Goal: Entertainment & Leisure: Consume media (video, audio)

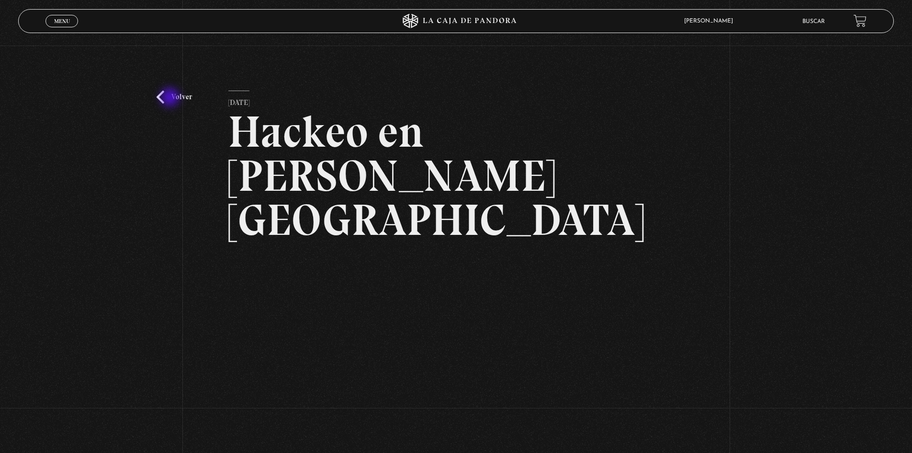
click at [166, 98] on link "Volver" at bounding box center [174, 97] width 35 height 13
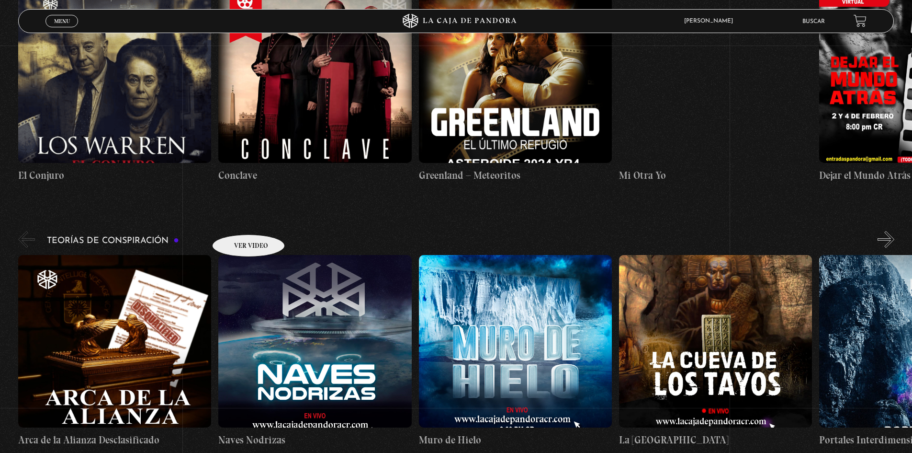
scroll to position [1959, 0]
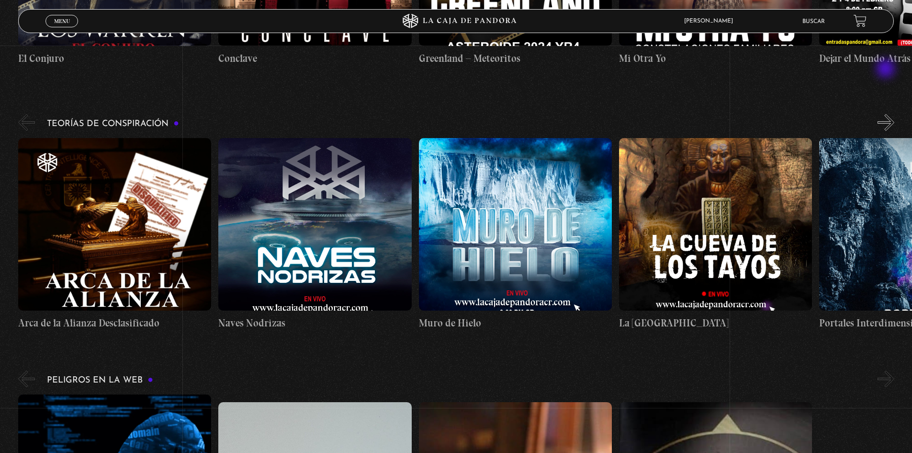
click at [889, 114] on button "»" at bounding box center [886, 122] width 17 height 17
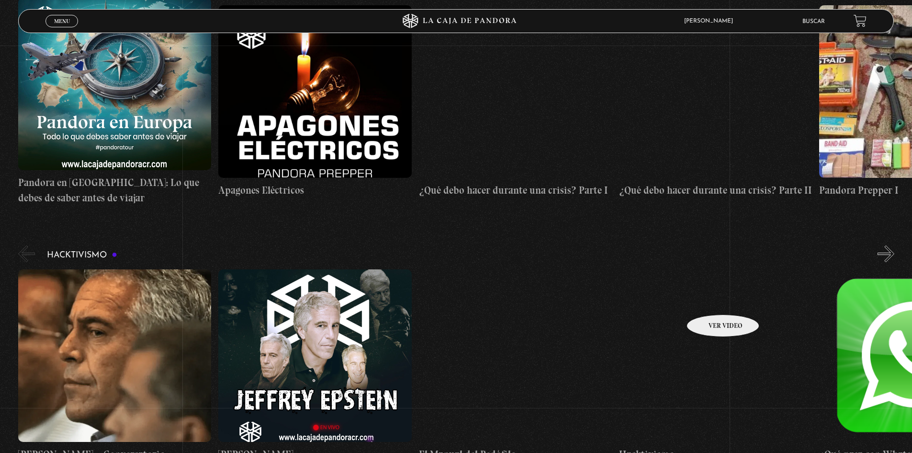
scroll to position [2726, 0]
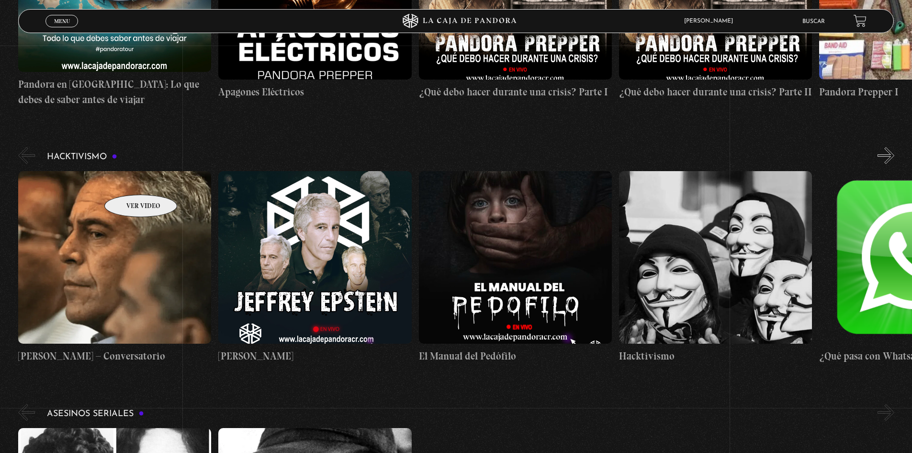
click at [116, 175] on figure at bounding box center [114, 257] width 193 height 172
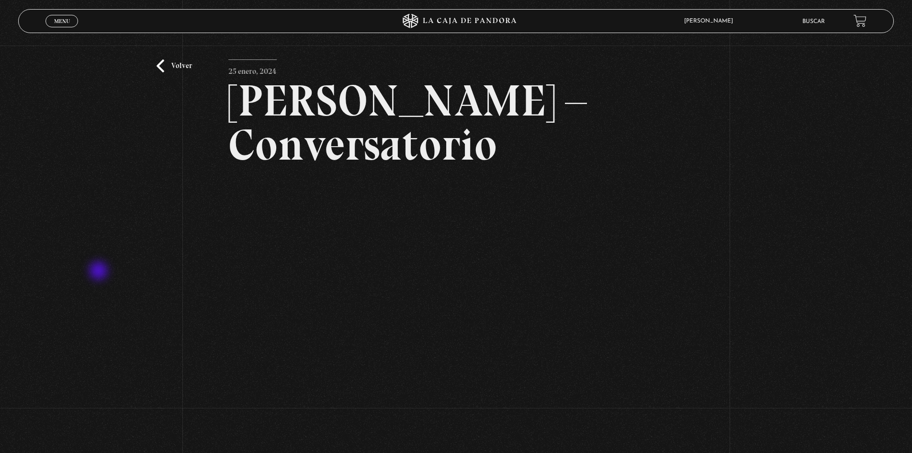
scroll to position [48, 0]
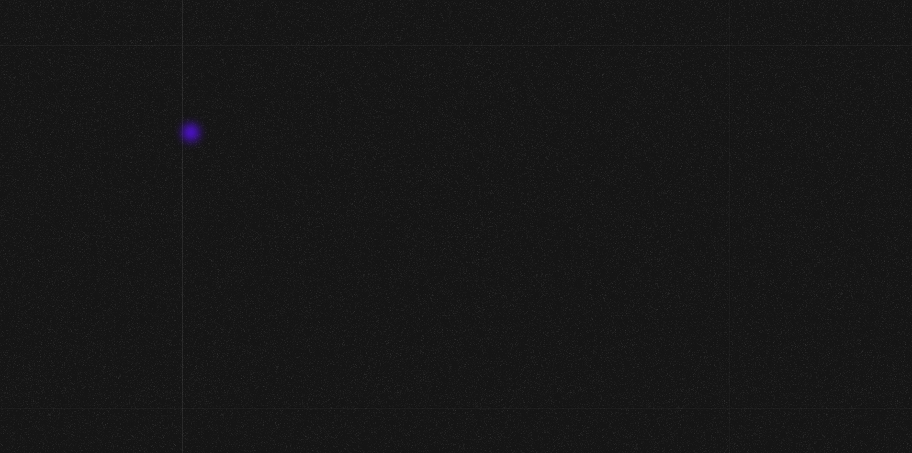
scroll to position [0, 7]
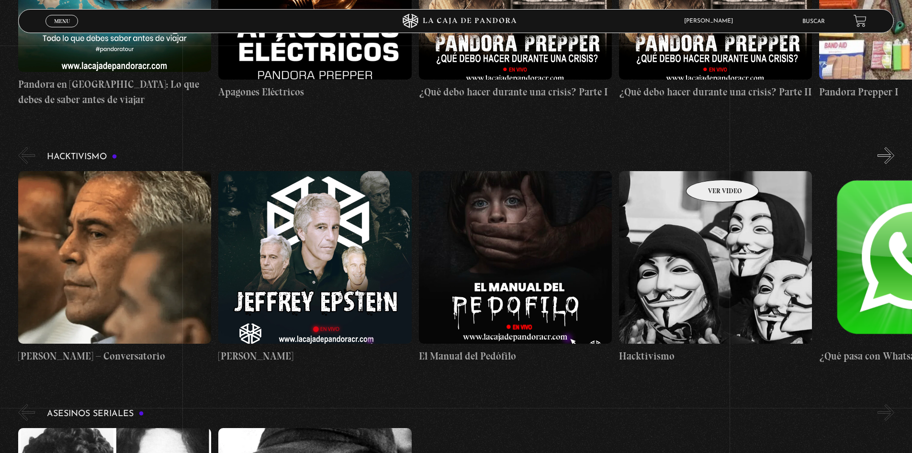
click at [710, 171] on figure at bounding box center [715, 257] width 193 height 172
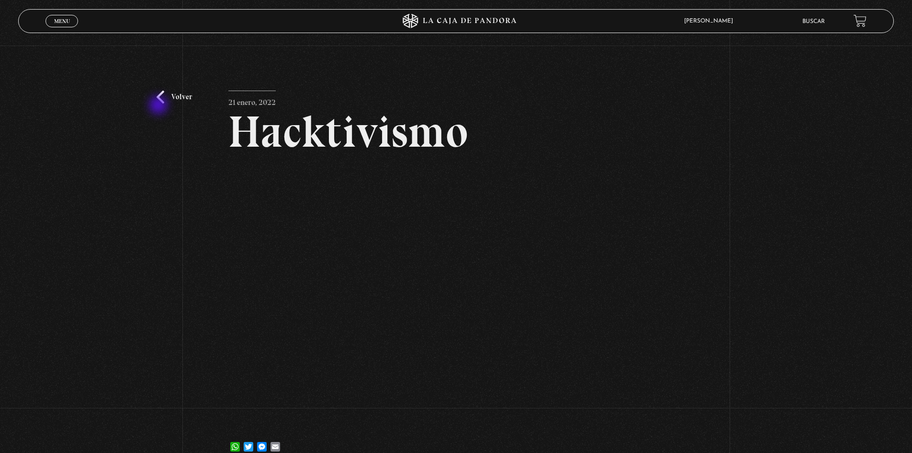
click at [159, 103] on link "Volver" at bounding box center [174, 97] width 35 height 13
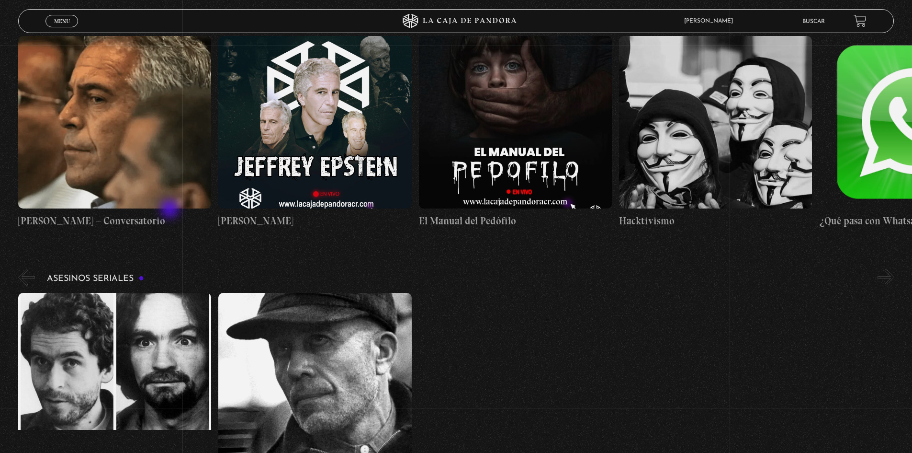
scroll to position [2869, 0]
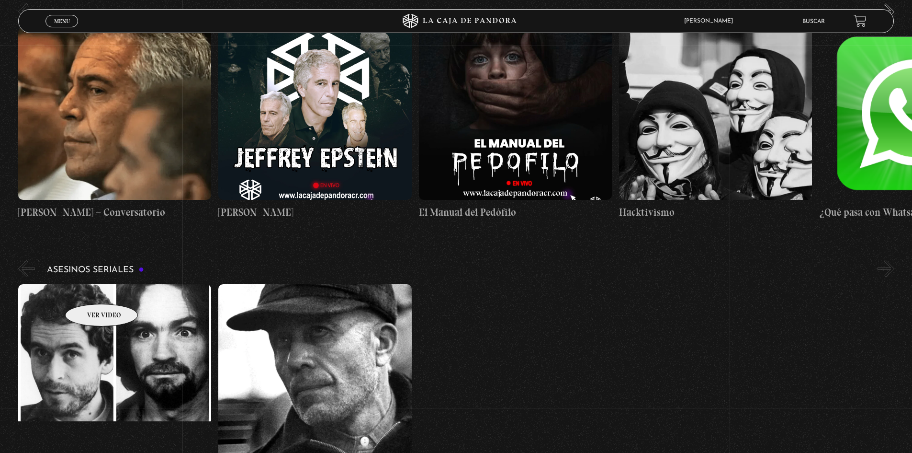
click at [89, 289] on figure at bounding box center [114, 370] width 193 height 172
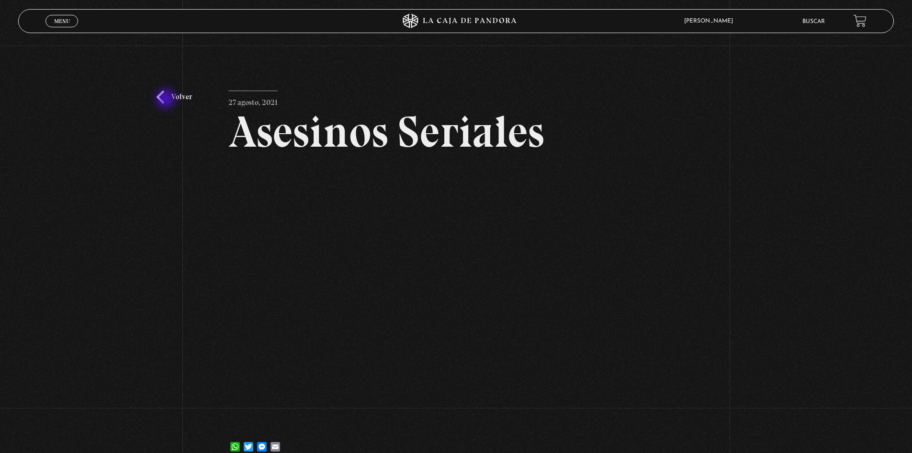
click at [161, 96] on link "Volver" at bounding box center [174, 97] width 35 height 13
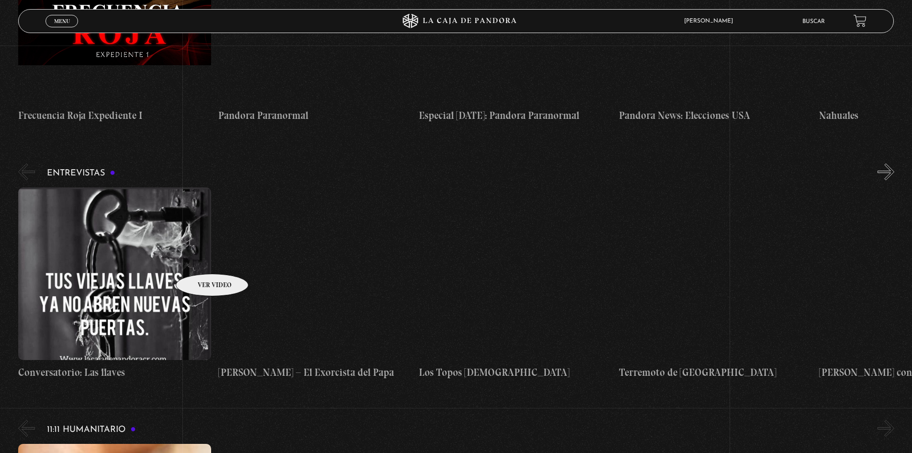
scroll to position [3492, 0]
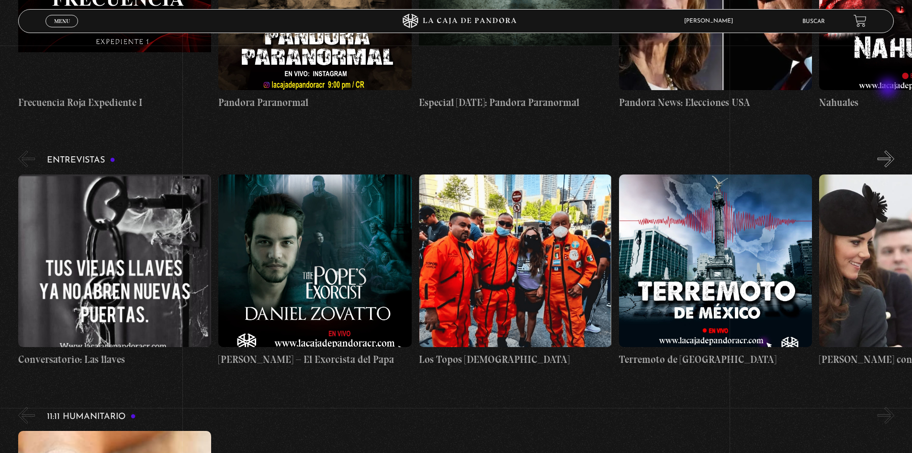
click at [889, 150] on button "»" at bounding box center [886, 158] width 17 height 17
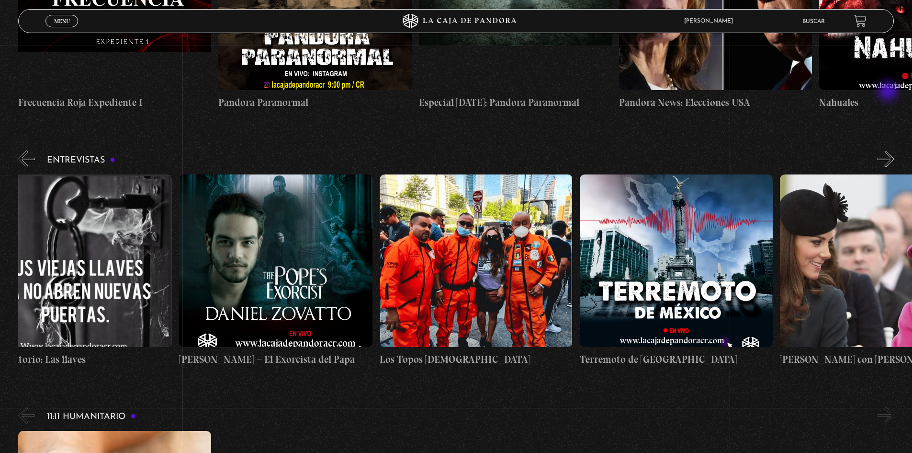
click at [889, 150] on button "»" at bounding box center [886, 158] width 17 height 17
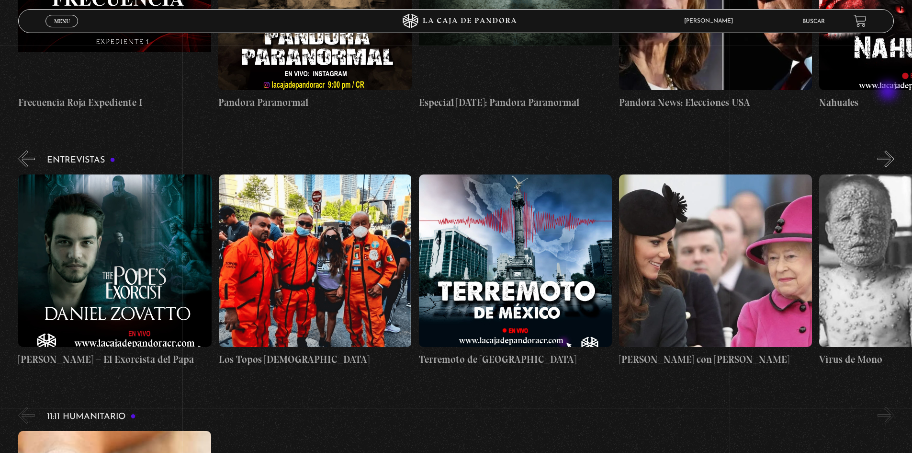
click at [889, 150] on button "»" at bounding box center [886, 158] width 17 height 17
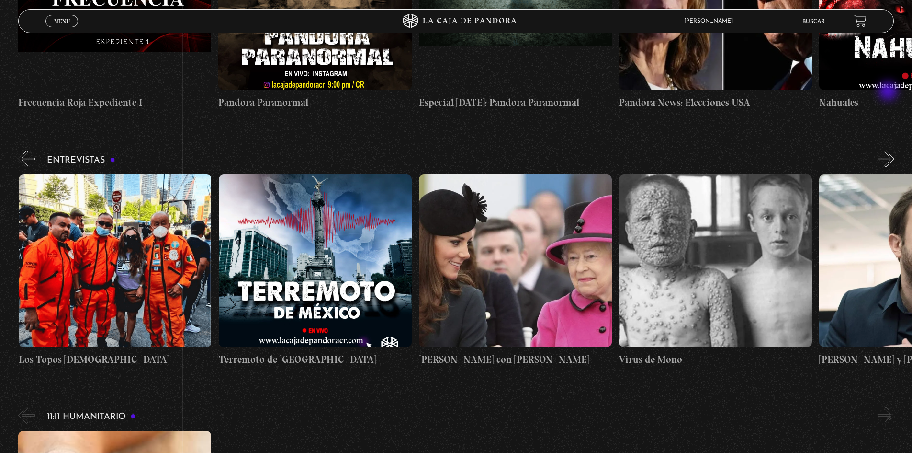
click at [889, 150] on button "»" at bounding box center [886, 158] width 17 height 17
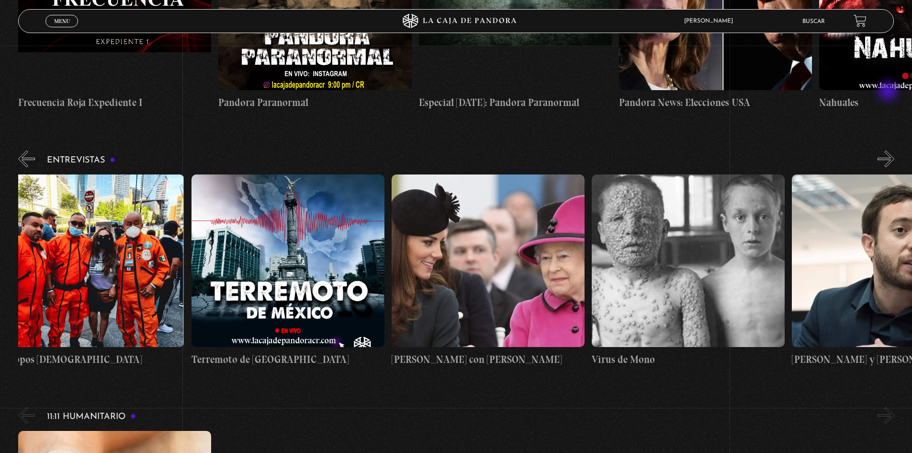
scroll to position [0, 501]
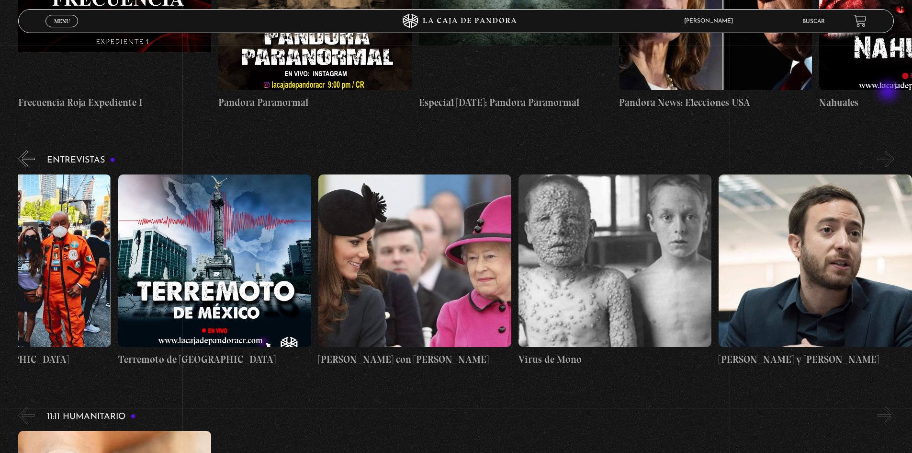
click at [889, 150] on button "»" at bounding box center [886, 158] width 17 height 17
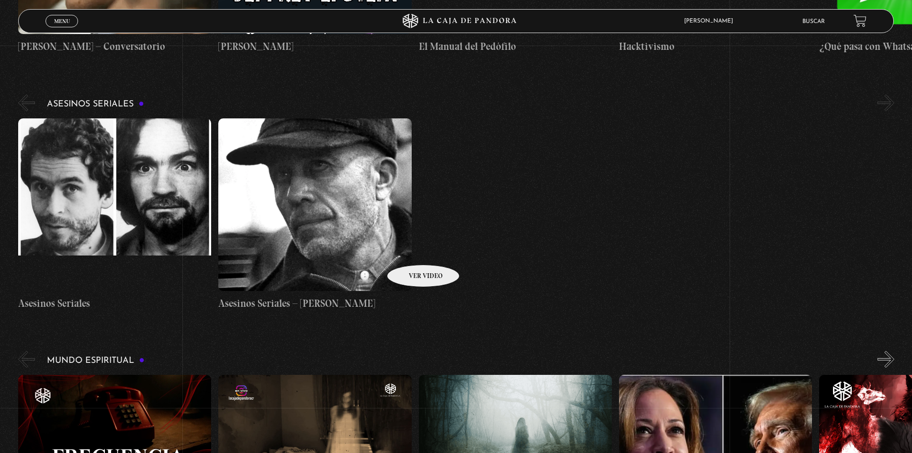
scroll to position [2748, 0]
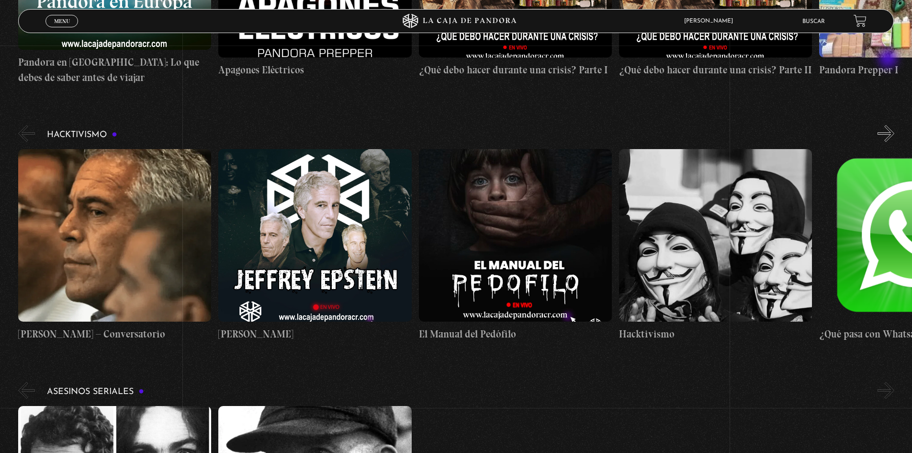
click at [891, 125] on button "»" at bounding box center [886, 133] width 17 height 17
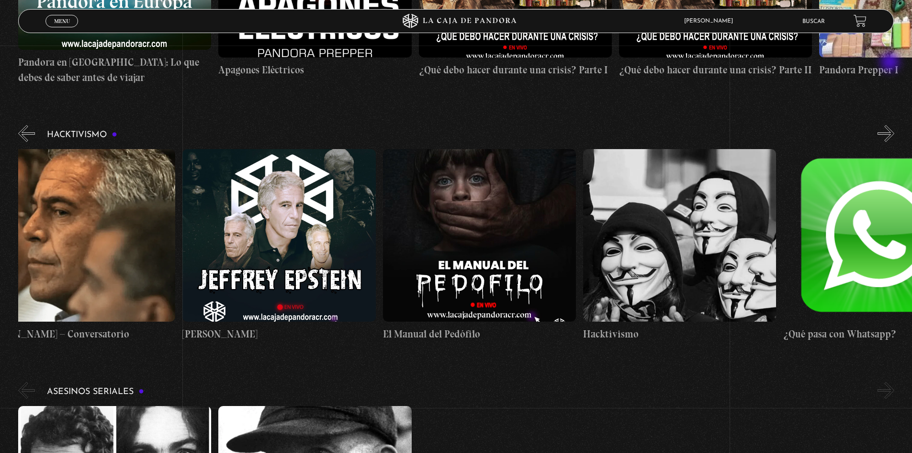
scroll to position [0, 100]
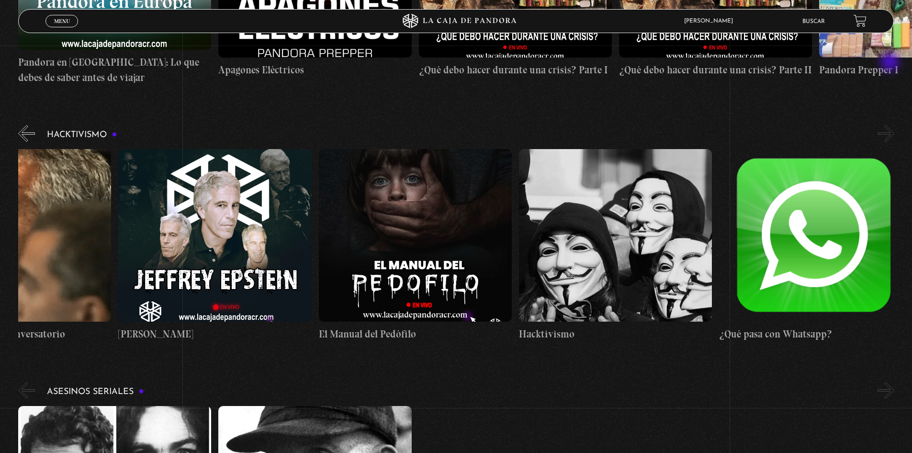
click at [891, 125] on button "»" at bounding box center [886, 133] width 17 height 17
click at [893, 125] on button "»" at bounding box center [886, 133] width 17 height 17
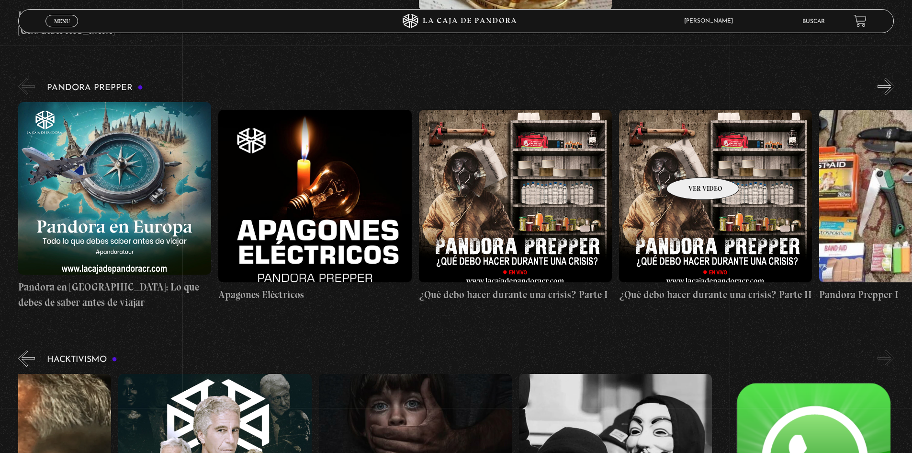
scroll to position [2460, 0]
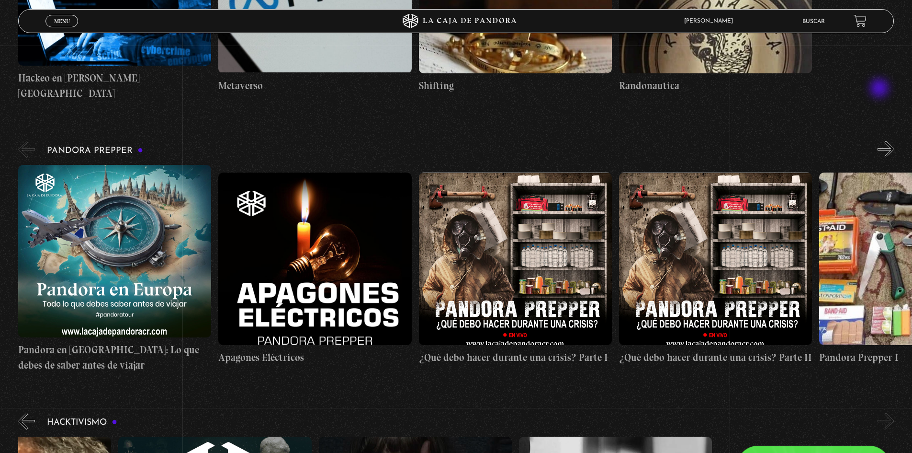
drag, startPoint x: 881, startPoint y: 89, endPoint x: 885, endPoint y: 87, distance: 4.9
click at [885, 139] on div "Pandora Prepper «" at bounding box center [465, 255] width 894 height 233
click at [885, 141] on button "»" at bounding box center [886, 149] width 17 height 17
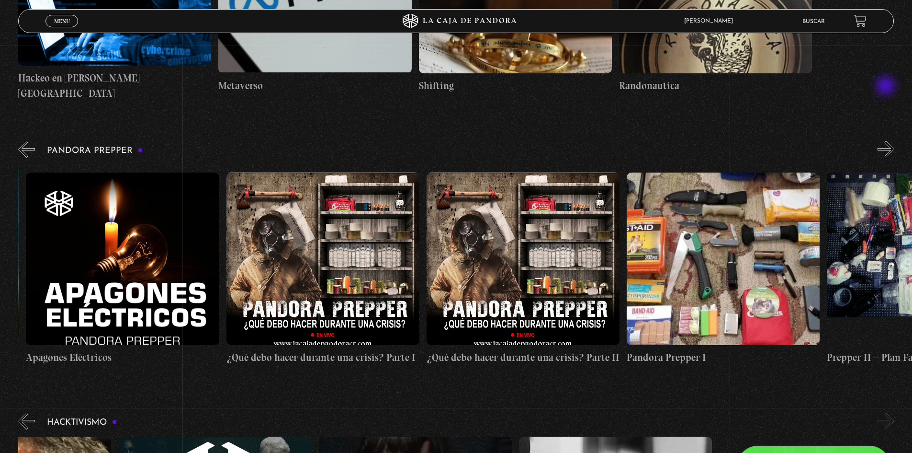
click at [887, 141] on button "»" at bounding box center [886, 149] width 17 height 17
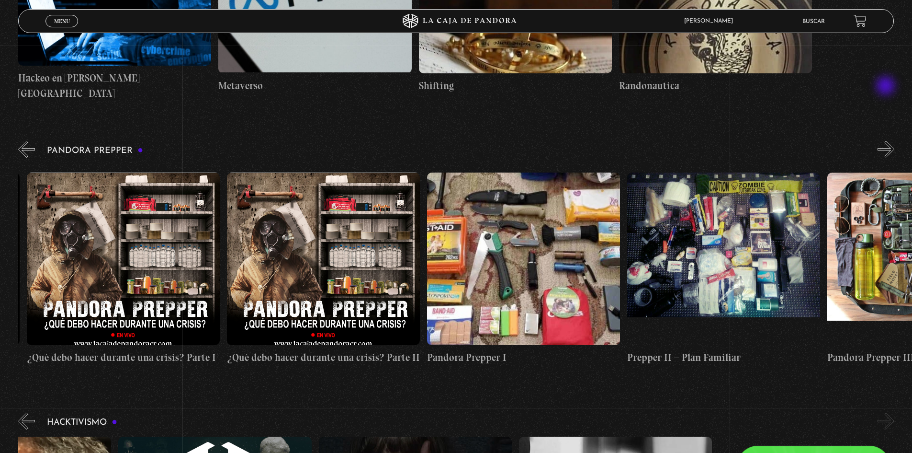
click at [887, 141] on button "»" at bounding box center [886, 149] width 17 height 17
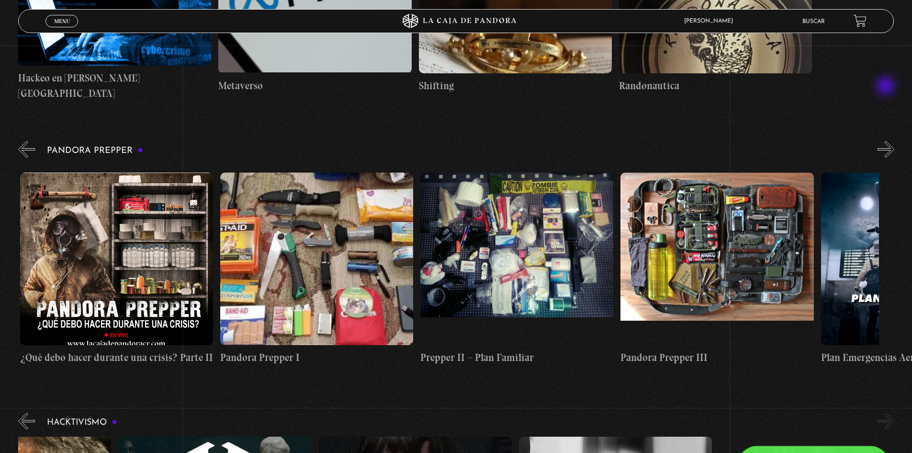
click at [887, 141] on button "»" at bounding box center [886, 149] width 17 height 17
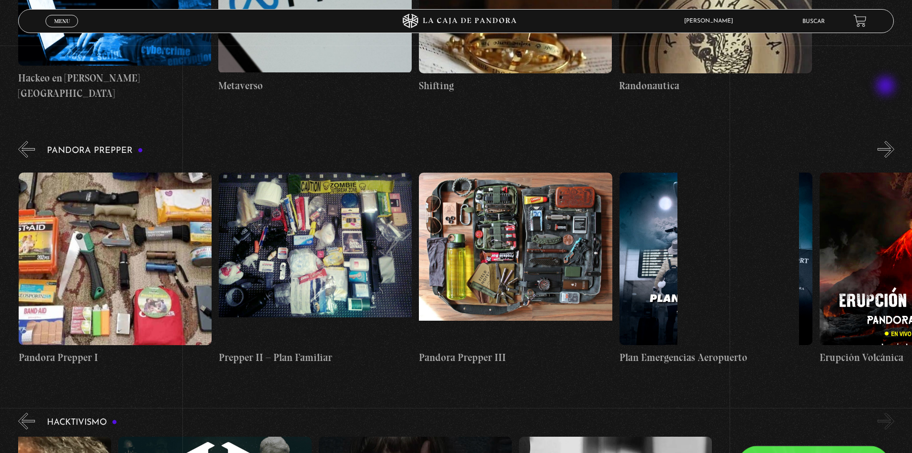
click at [887, 141] on button "»" at bounding box center [886, 149] width 17 height 17
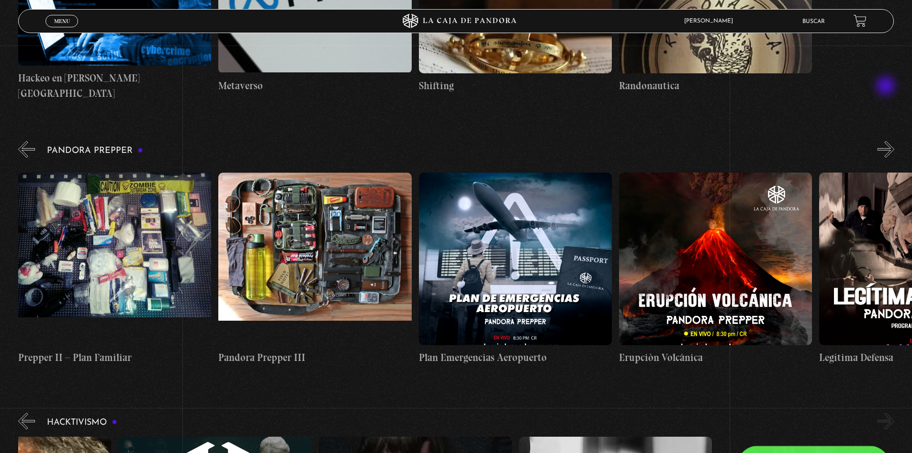
click at [887, 141] on button "»" at bounding box center [886, 149] width 17 height 17
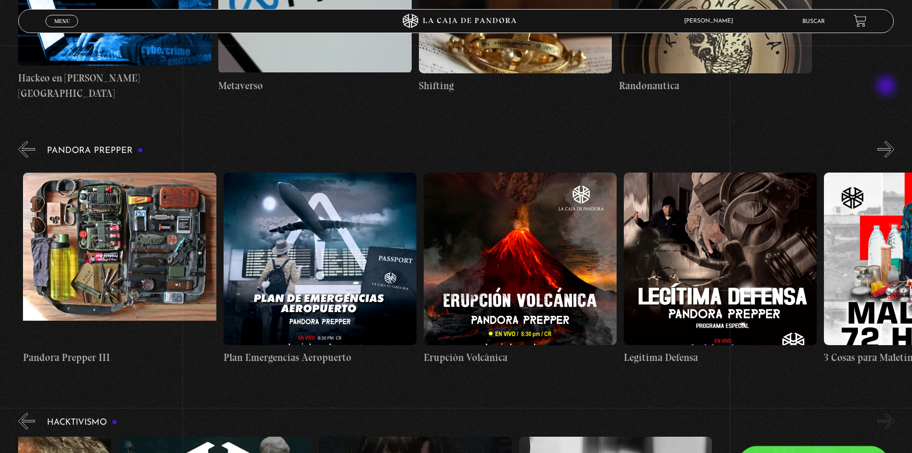
click at [887, 141] on button "»" at bounding box center [886, 149] width 17 height 17
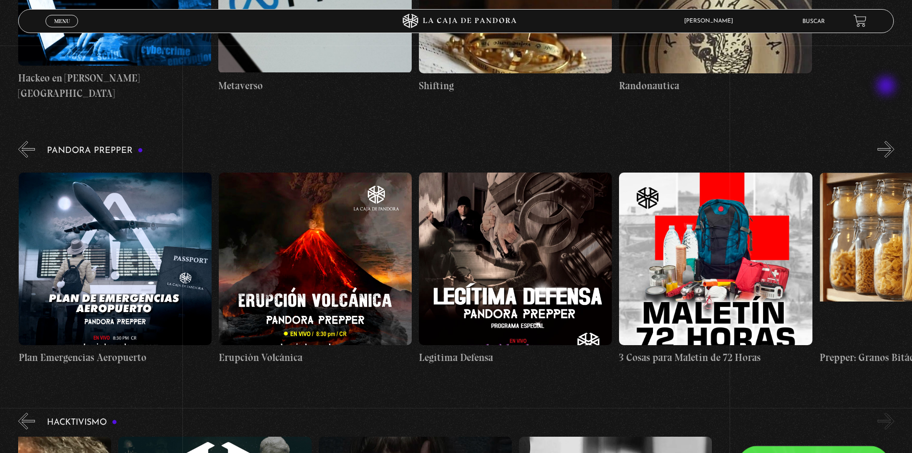
scroll to position [0, 1402]
click at [887, 141] on button "»" at bounding box center [886, 149] width 17 height 17
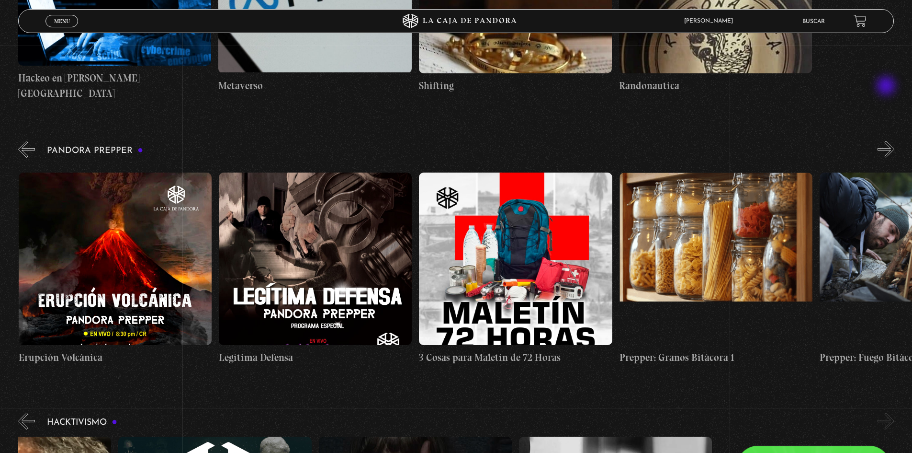
scroll to position [0, 1603]
click at [887, 141] on button "»" at bounding box center [886, 149] width 17 height 17
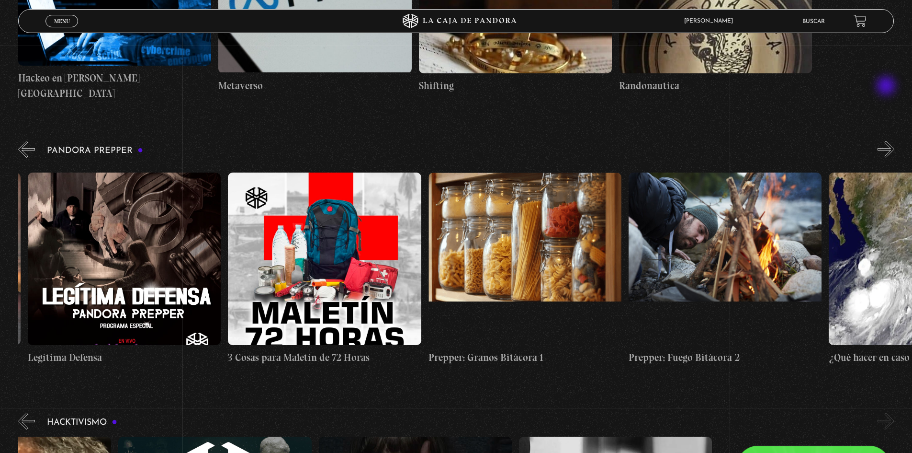
click at [887, 141] on button "»" at bounding box center [886, 149] width 17 height 17
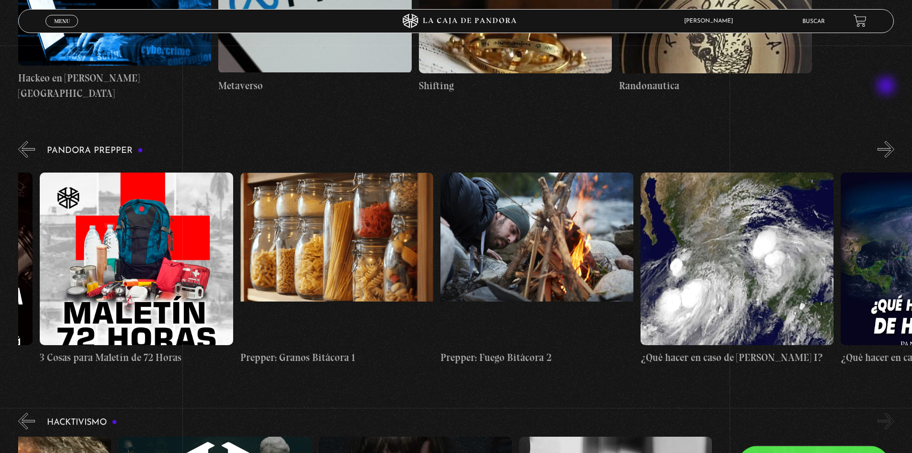
click at [887, 141] on button "»" at bounding box center [886, 149] width 17 height 17
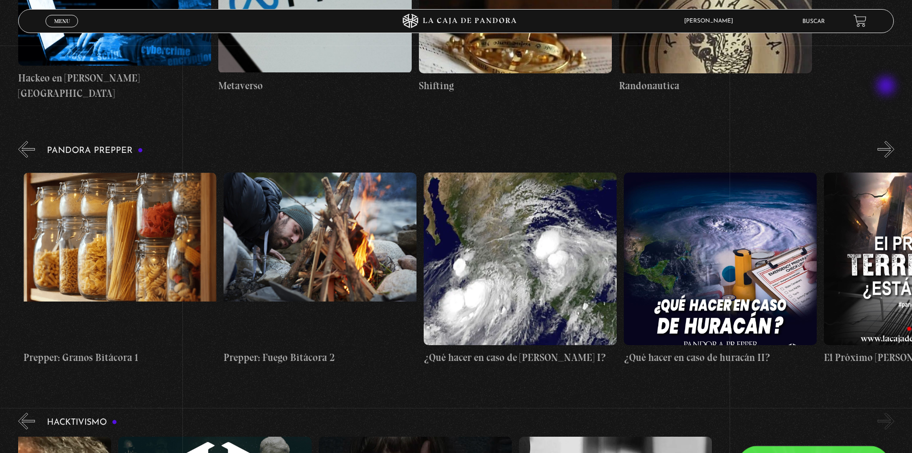
click at [887, 141] on button "»" at bounding box center [886, 149] width 17 height 17
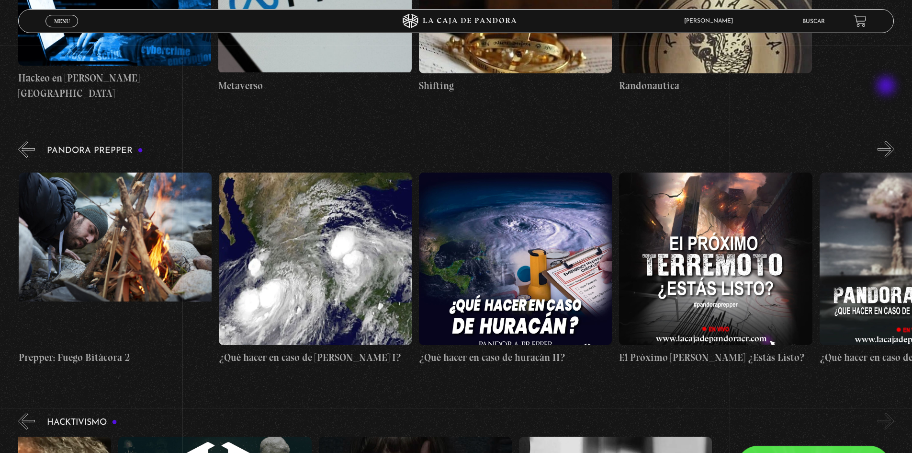
scroll to position [0, 2404]
click at [887, 141] on button "»" at bounding box center [886, 149] width 17 height 17
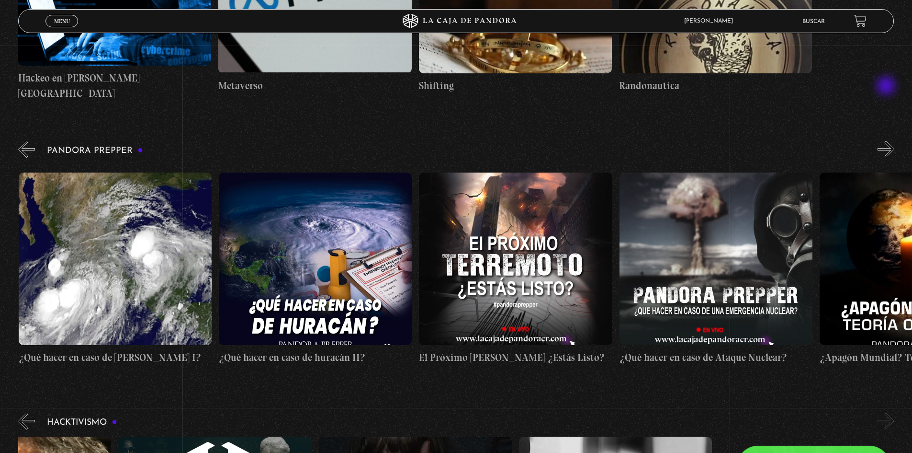
click at [887, 141] on button "»" at bounding box center [886, 149] width 17 height 17
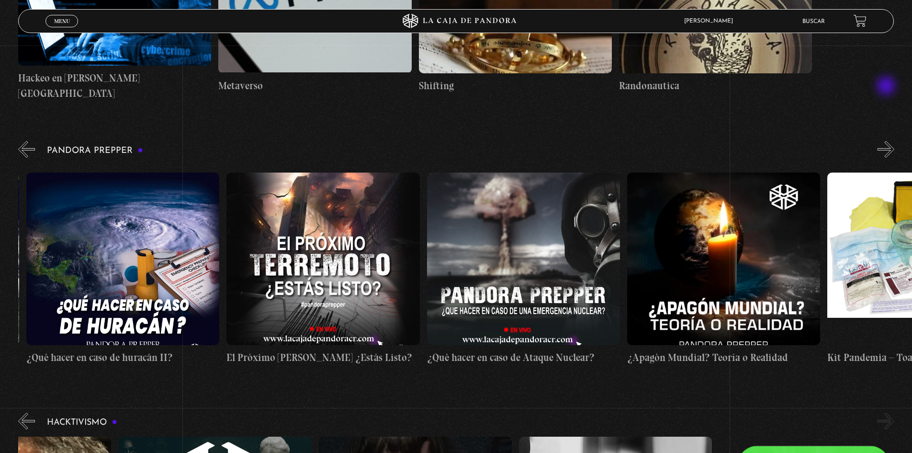
click at [887, 141] on button "»" at bounding box center [886, 149] width 17 height 17
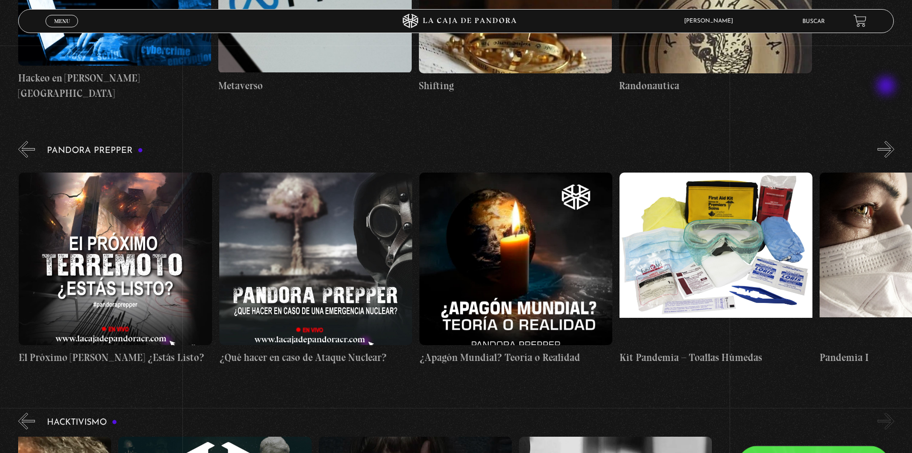
scroll to position [0, 3004]
click at [895, 141] on button "»" at bounding box center [886, 149] width 17 height 17
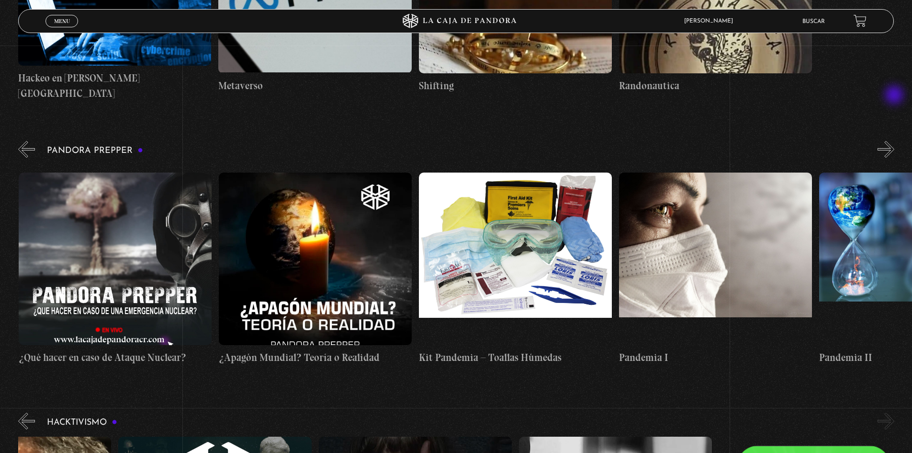
click at [895, 141] on button "»" at bounding box center [886, 149] width 17 height 17
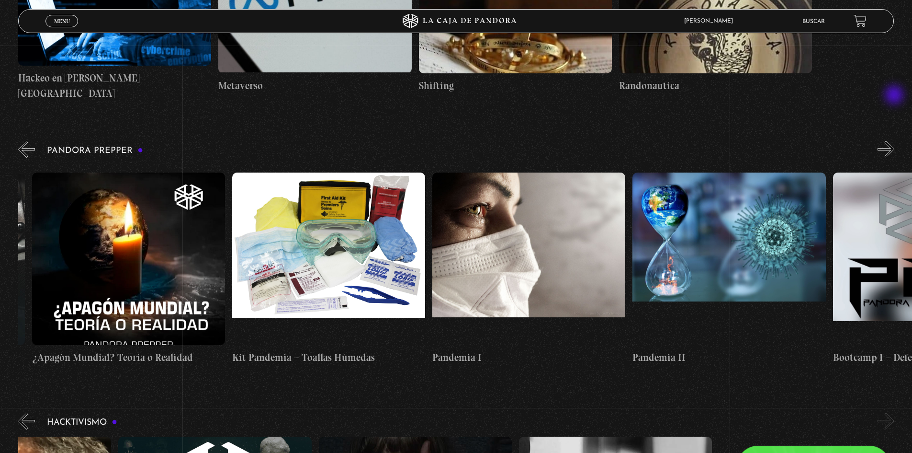
click at [895, 141] on button "»" at bounding box center [886, 149] width 17 height 17
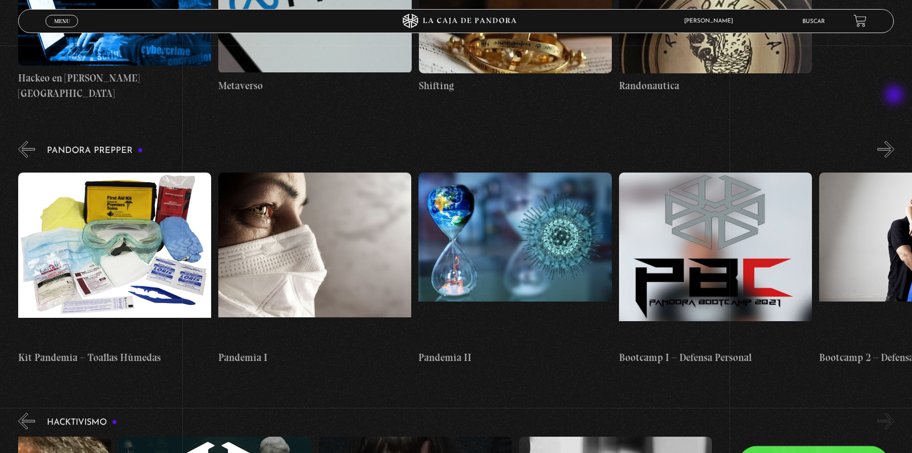
click at [895, 141] on button "»" at bounding box center [886, 149] width 17 height 17
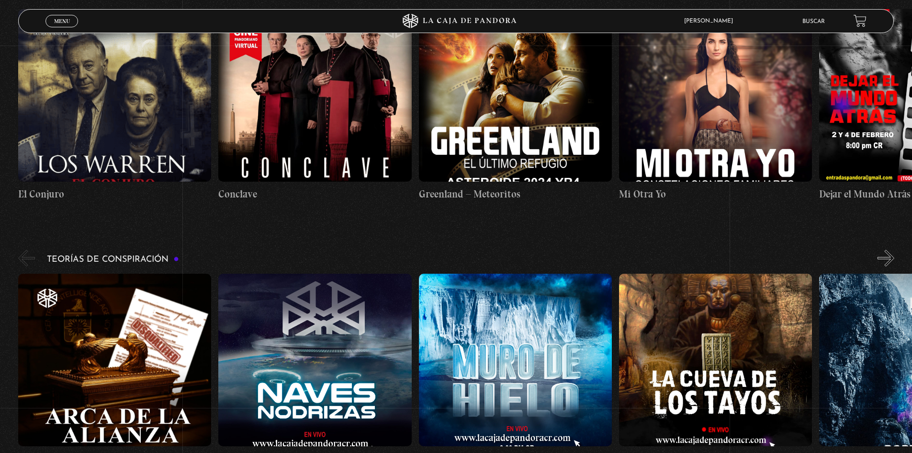
scroll to position [1646, 0]
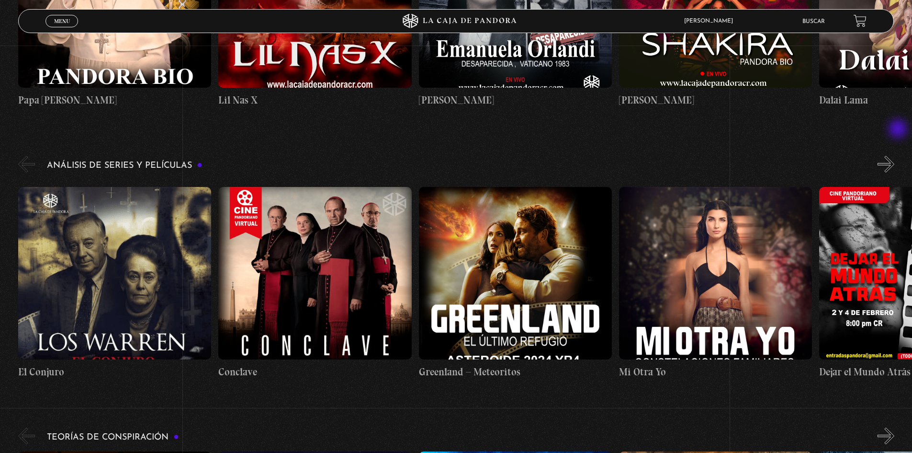
click at [895, 156] on button "»" at bounding box center [886, 164] width 17 height 17
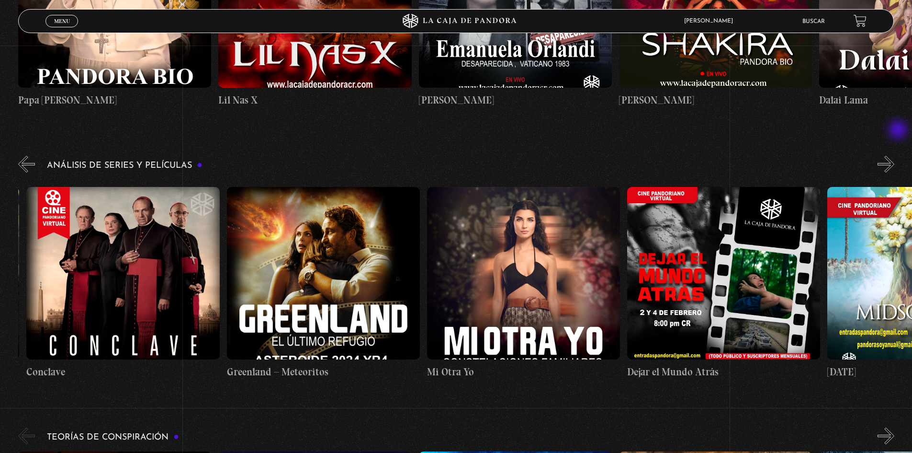
click at [895, 156] on button "»" at bounding box center [886, 164] width 17 height 17
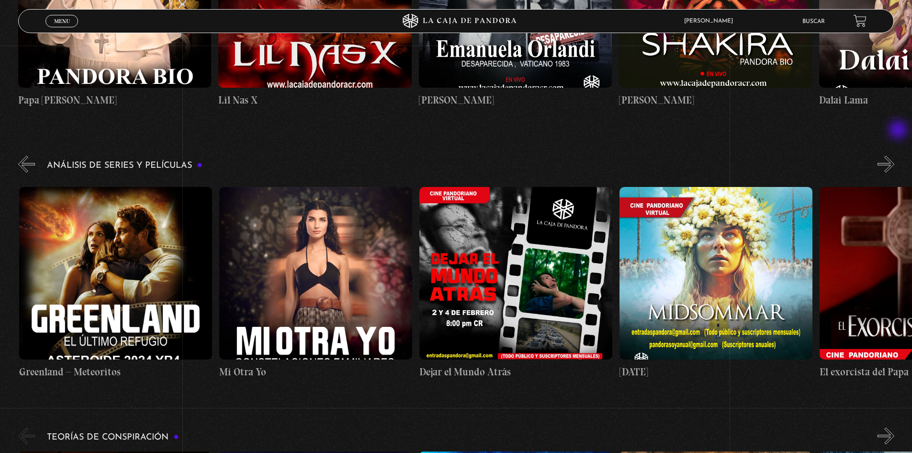
scroll to position [0, 400]
click at [539, 254] on figure at bounding box center [515, 273] width 193 height 172
